Goal: Use online tool/utility: Use online tool/utility

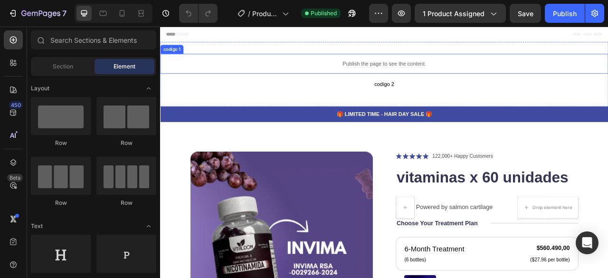
click at [428, 71] on p "Publish the page to see the content." at bounding box center [445, 74] width 570 height 10
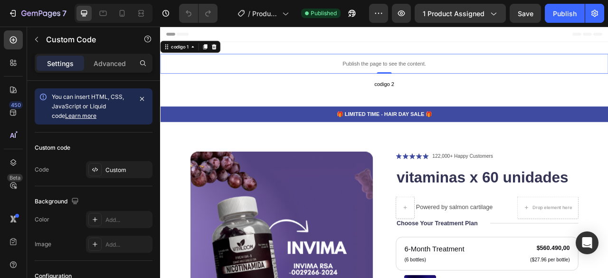
click at [428, 71] on p "Publish the page to see the content." at bounding box center [445, 74] width 570 height 10
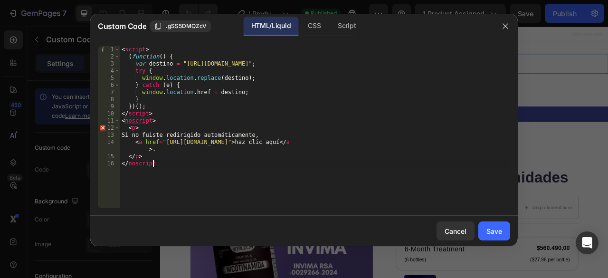
click at [171, 166] on div "< script > ( function ( ) { var destino = "https://nutrizen333.myshopify.com/pr…" at bounding box center [315, 134] width 390 height 176
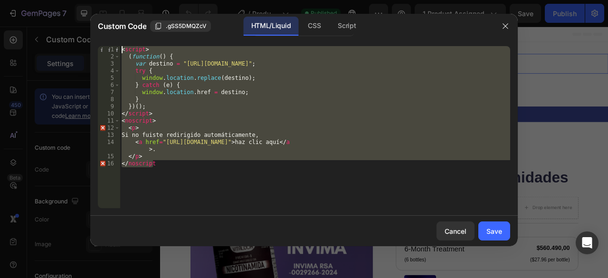
drag, startPoint x: 166, startPoint y: 162, endPoint x: 122, endPoint y: 49, distance: 120.7
click at [122, 49] on div "< script > ( function ( ) { var destino = "https://nutrizen333.myshopify.com/pr…" at bounding box center [315, 134] width 390 height 176
click at [233, 172] on div "< script > ( function ( ) { var destino = "https://nutrizen333.myshopify.com/pr…" at bounding box center [315, 127] width 390 height 162
type textarea "</noscript"
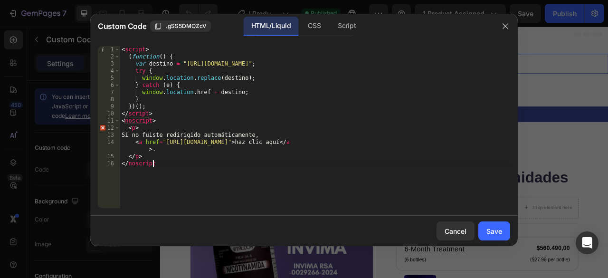
click at [159, 174] on div "< script > ( function ( ) { var destino = "https://nutrizen333.myshopify.com/pr…" at bounding box center [315, 134] width 390 height 176
click at [507, 26] on icon "button" at bounding box center [505, 26] width 8 height 8
